Goal: Task Accomplishment & Management: Complete application form

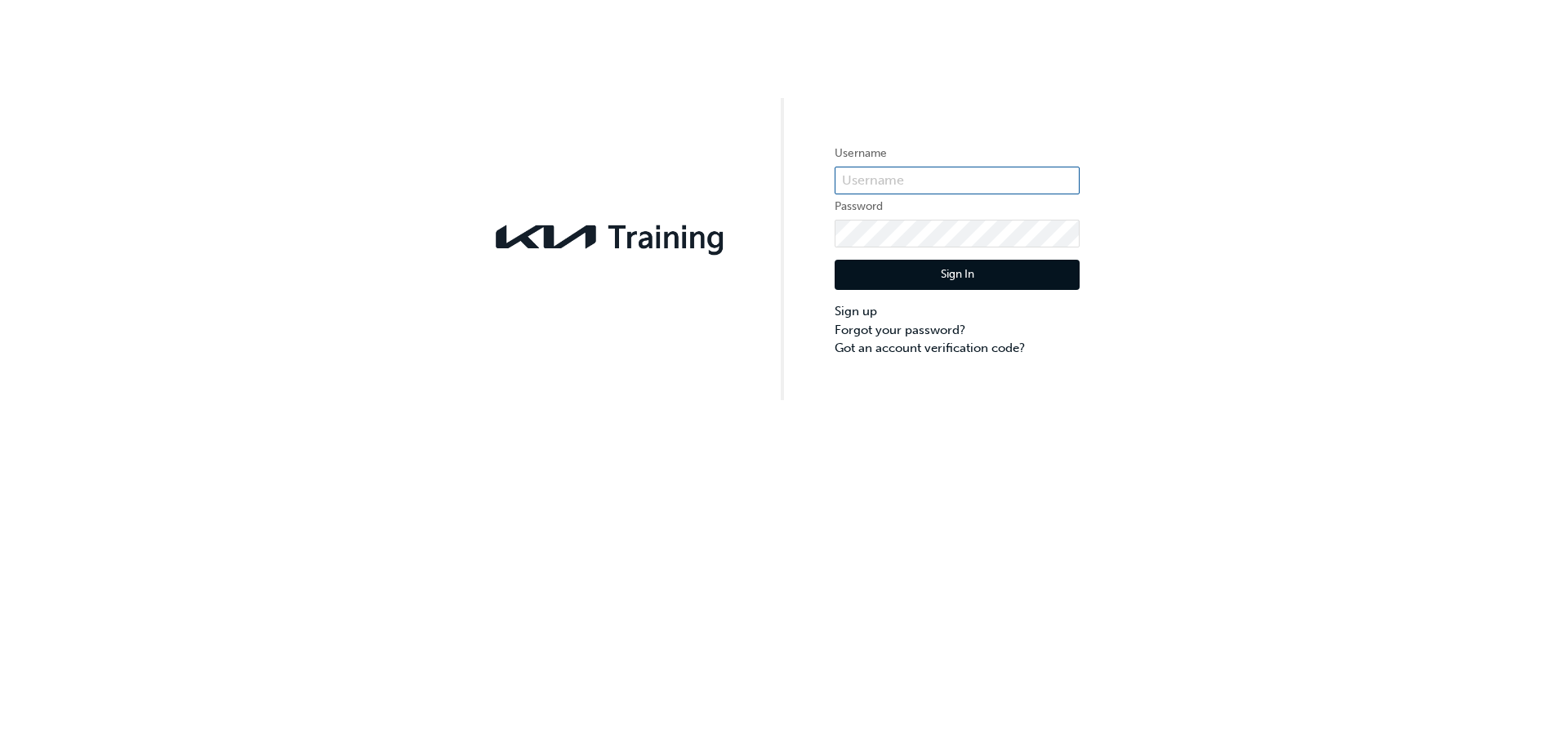
click at [920, 183] on input "text" at bounding box center [957, 180] width 245 height 28
type input "[PERSON_NAME][EMAIL_ADDRESS][PERSON_NAME][DOMAIN_NAME]"
click at [882, 333] on link "Forgot your password?" at bounding box center [957, 330] width 245 height 19
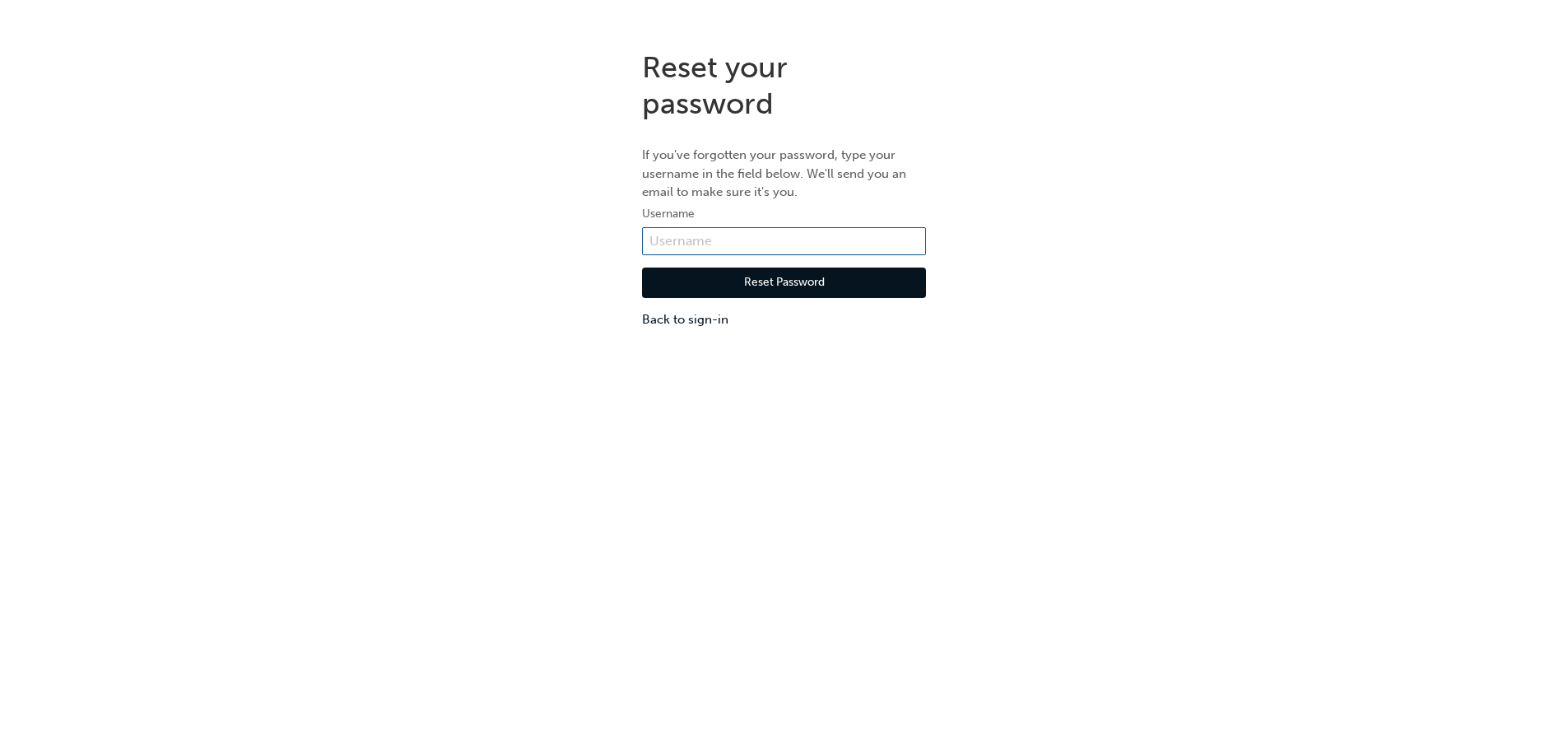
click at [714, 236] on input "text" at bounding box center [784, 241] width 284 height 28
type input "[PERSON_NAME][EMAIL_ADDRESS][PERSON_NAME][DOMAIN_NAME]"
click at [753, 281] on button "Reset Password" at bounding box center [784, 283] width 284 height 31
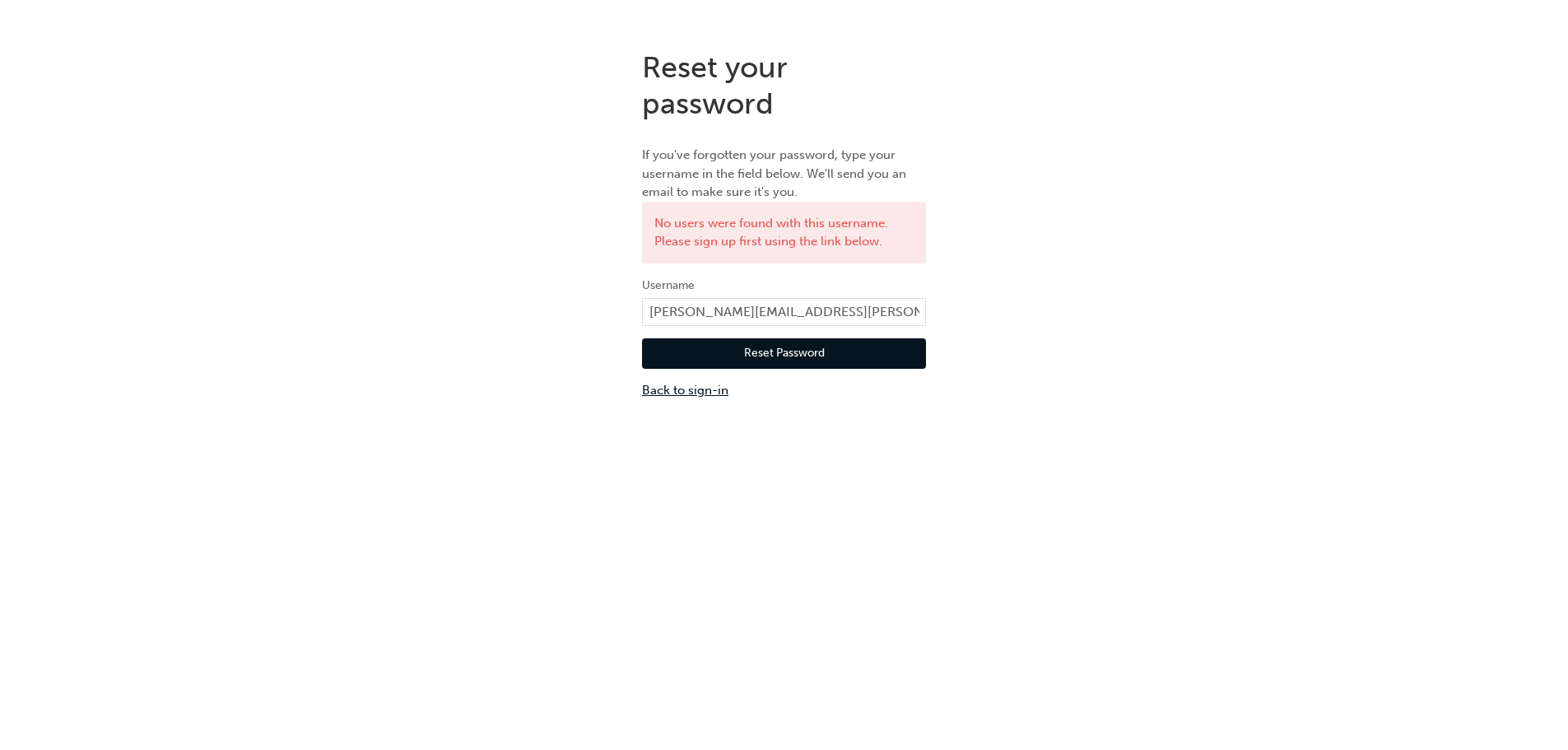
click at [692, 393] on link "Back to sign-in" at bounding box center [784, 390] width 284 height 19
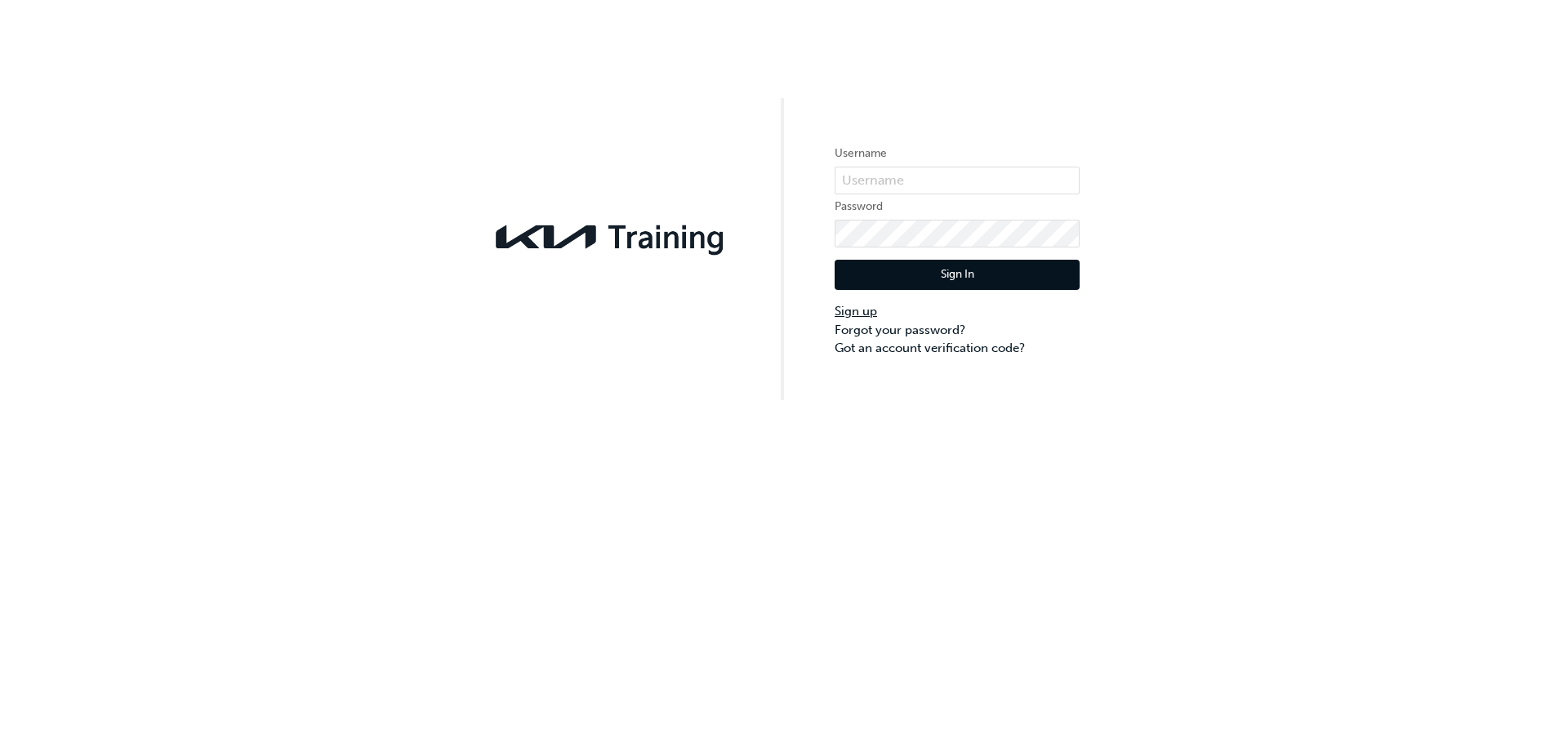
click at [860, 312] on link "Sign up" at bounding box center [957, 311] width 245 height 19
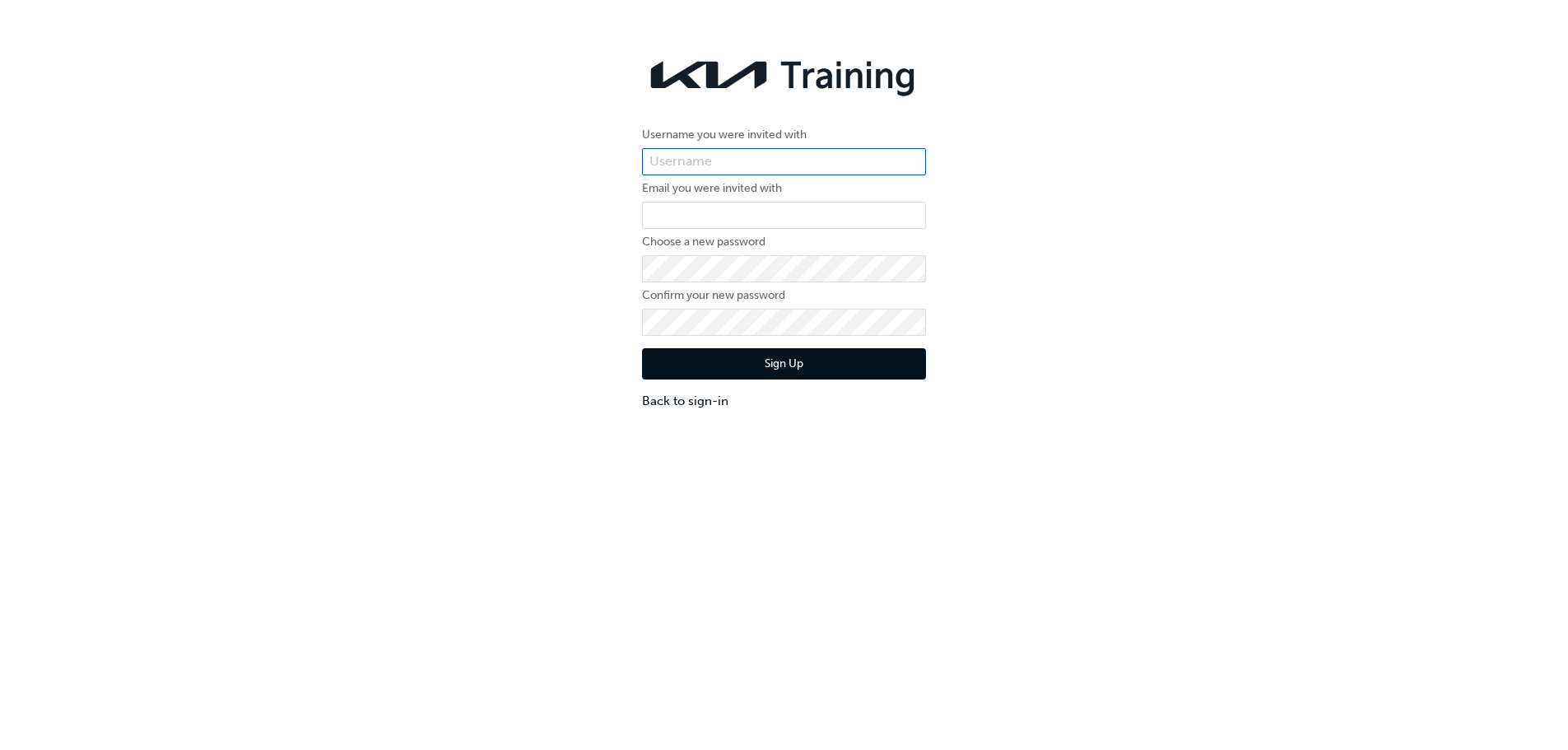
click at [766, 159] on input "text" at bounding box center [784, 162] width 284 height 28
type input "[PERSON_NAME][EMAIL_ADDRESS][PERSON_NAME][DOMAIN_NAME]"
click at [739, 217] on input "email" at bounding box center [784, 216] width 284 height 28
type input "[PERSON_NAME][EMAIL_ADDRESS][PERSON_NAME][DOMAIN_NAME]"
click at [796, 366] on button "Sign Up" at bounding box center [784, 364] width 284 height 31
